Goal: Task Accomplishment & Management: Use online tool/utility

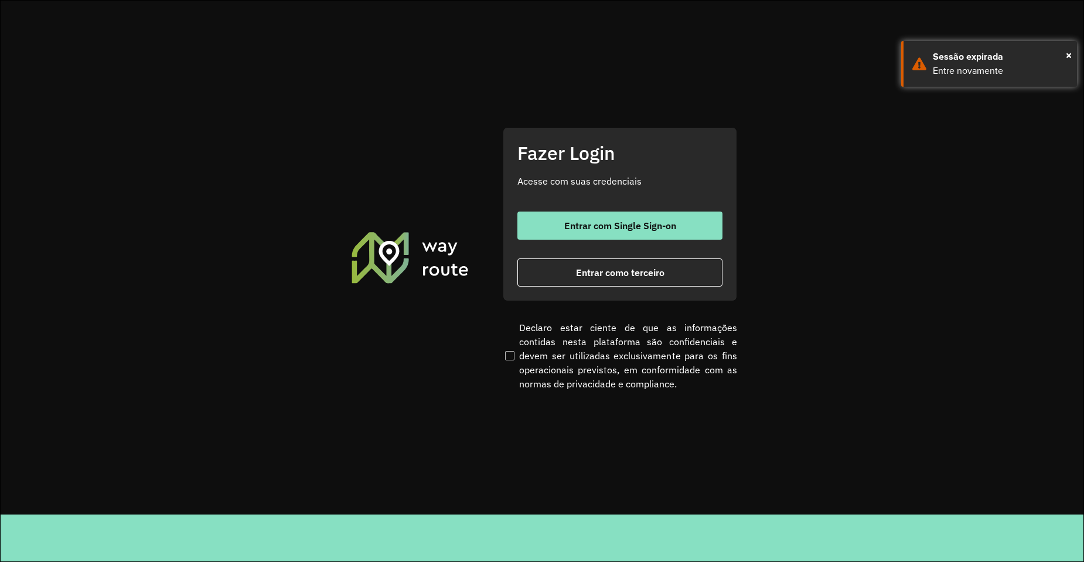
click at [600, 219] on button "Entrar com Single Sign-on" at bounding box center [620, 226] width 205 height 28
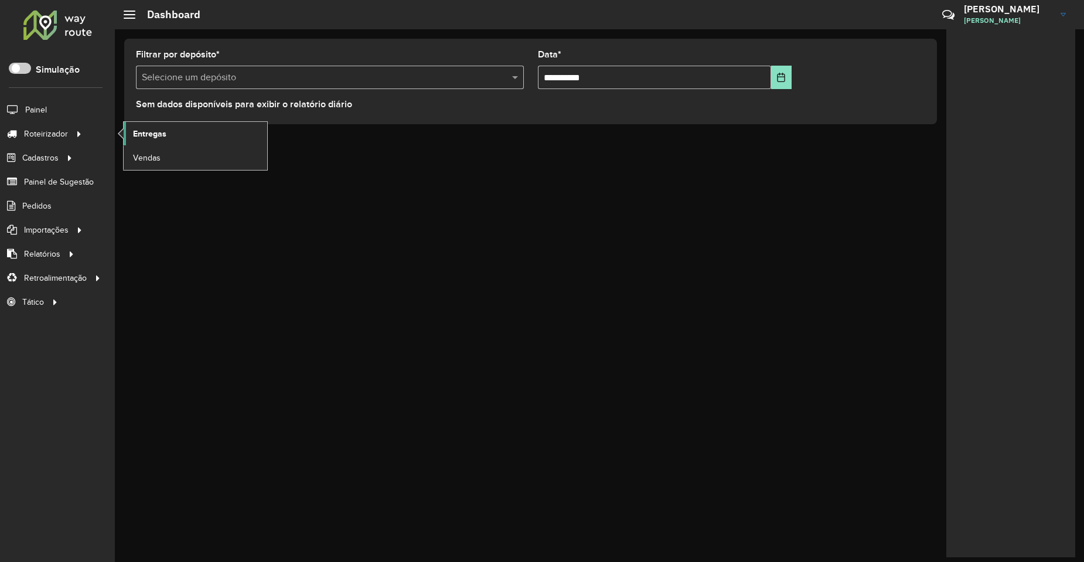
click at [182, 128] on link "Entregas" at bounding box center [196, 133] width 144 height 23
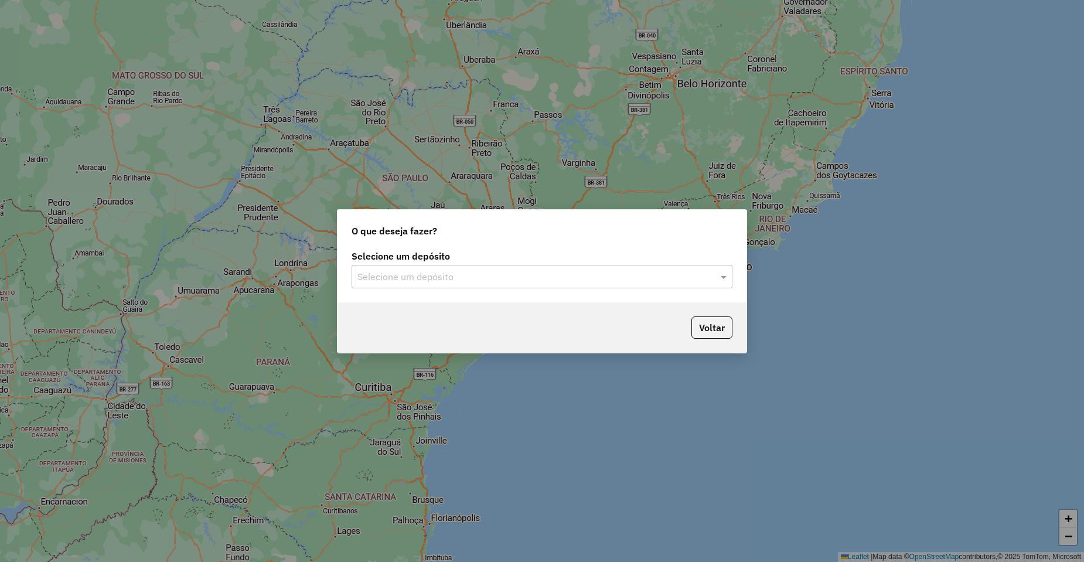
click at [448, 275] on input "text" at bounding box center [531, 277] width 346 height 14
type input "****"
